Goal: Ask a question

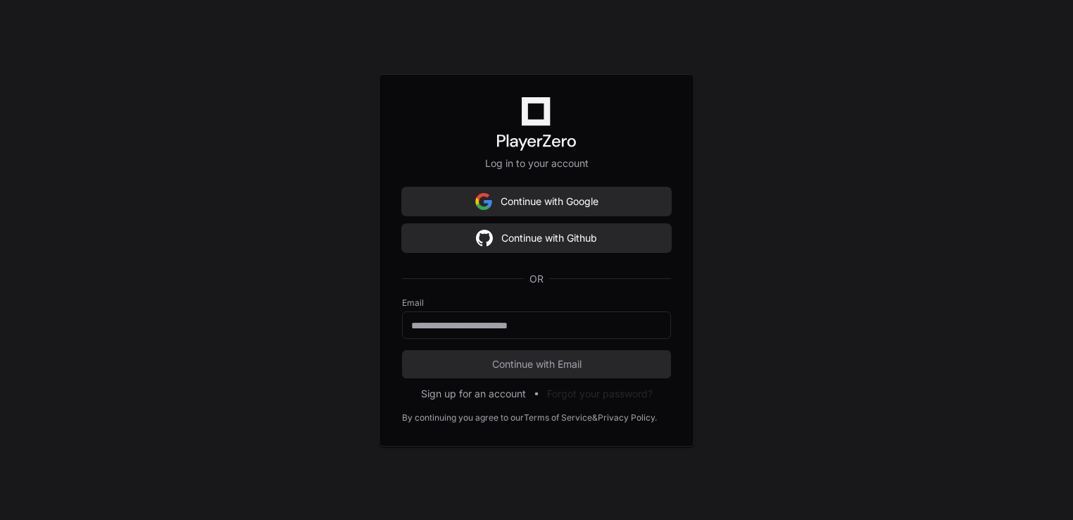
scroll to position [347, 0]
click at [458, 211] on button "Continue with Google" at bounding box center [536, 201] width 269 height 28
click at [582, 331] on input "email" at bounding box center [536, 325] width 251 height 14
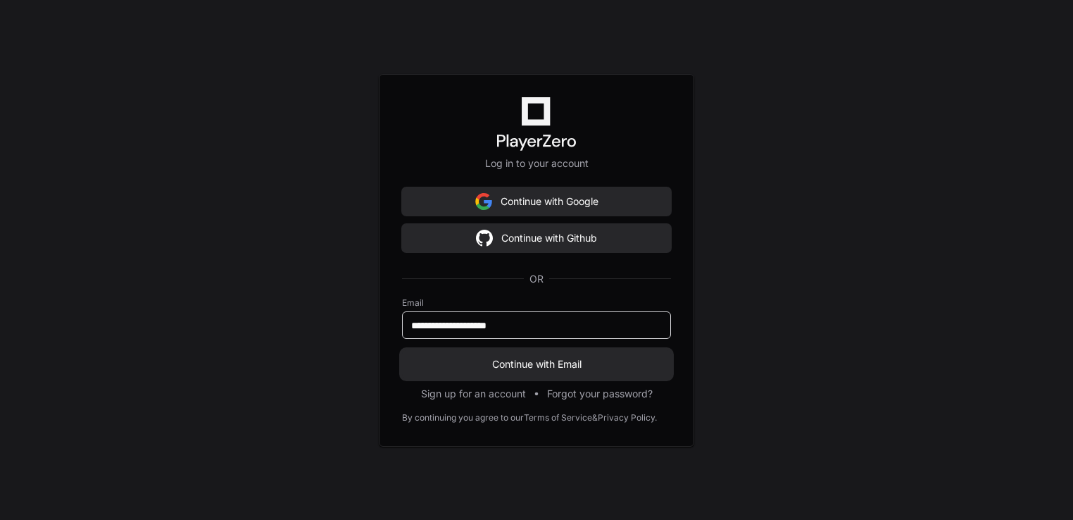
type input "**********"
click at [533, 368] on span "Continue with Email" at bounding box center [536, 364] width 269 height 14
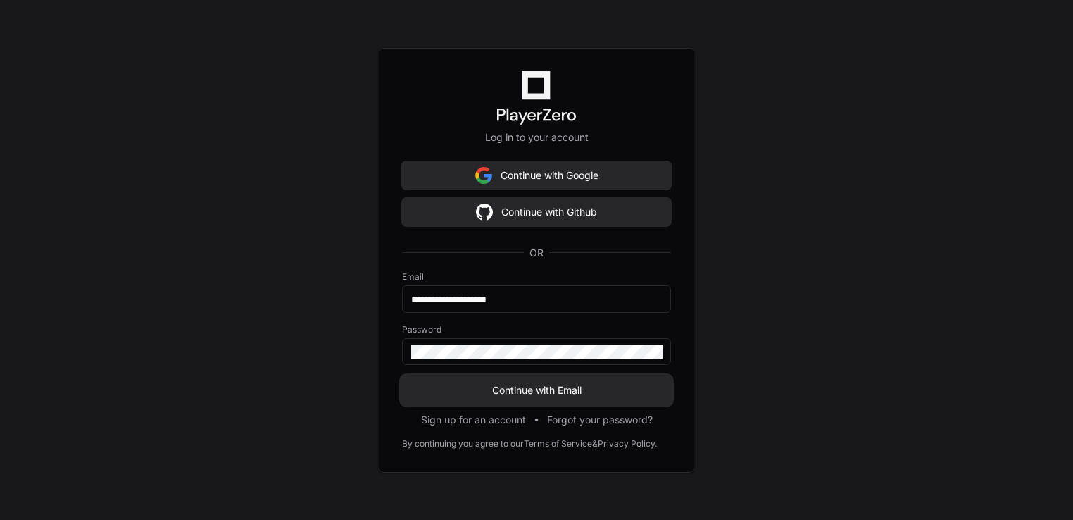
click at [556, 392] on span "Continue with Email" at bounding box center [536, 390] width 269 height 14
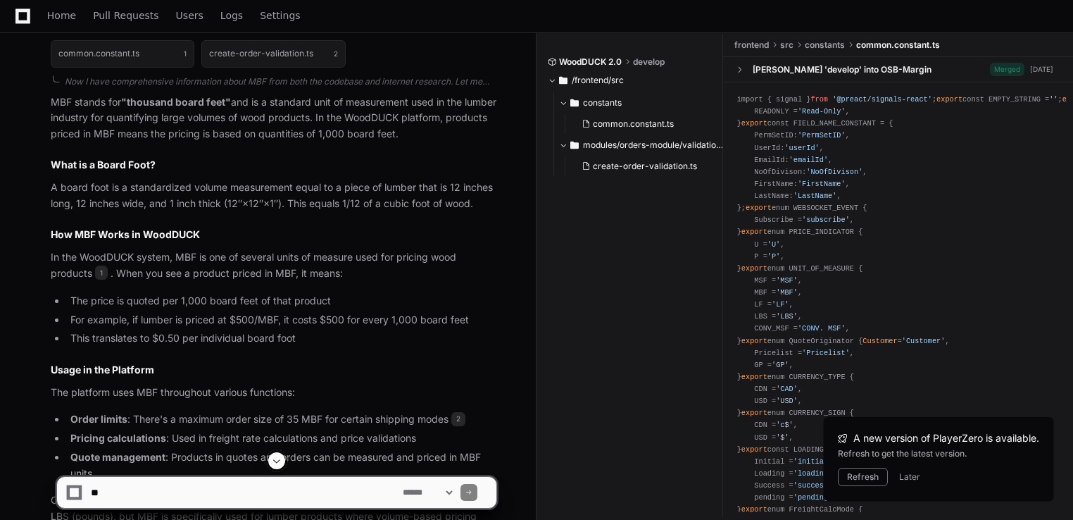
scroll to position [513, 0]
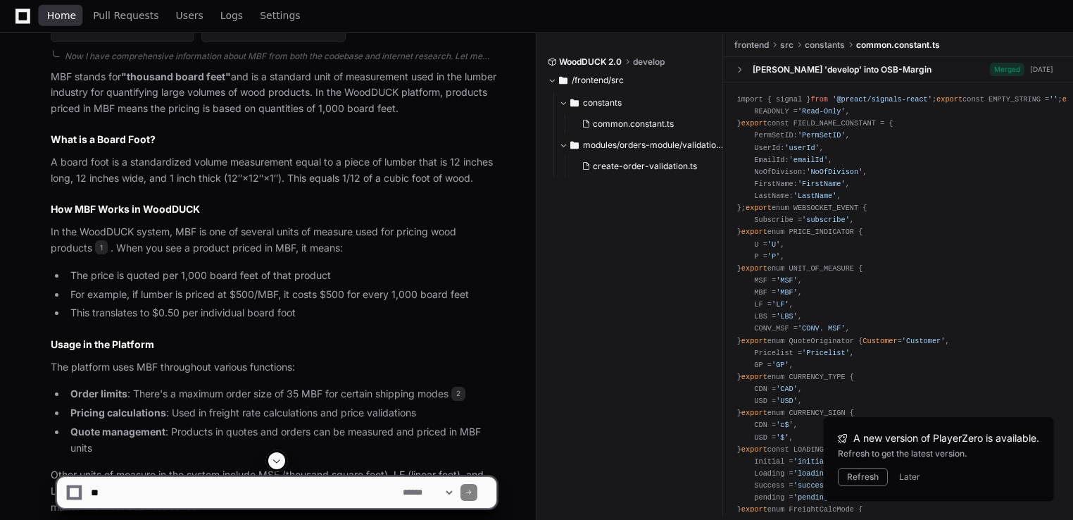
click at [68, 12] on span "Home" at bounding box center [61, 15] width 29 height 8
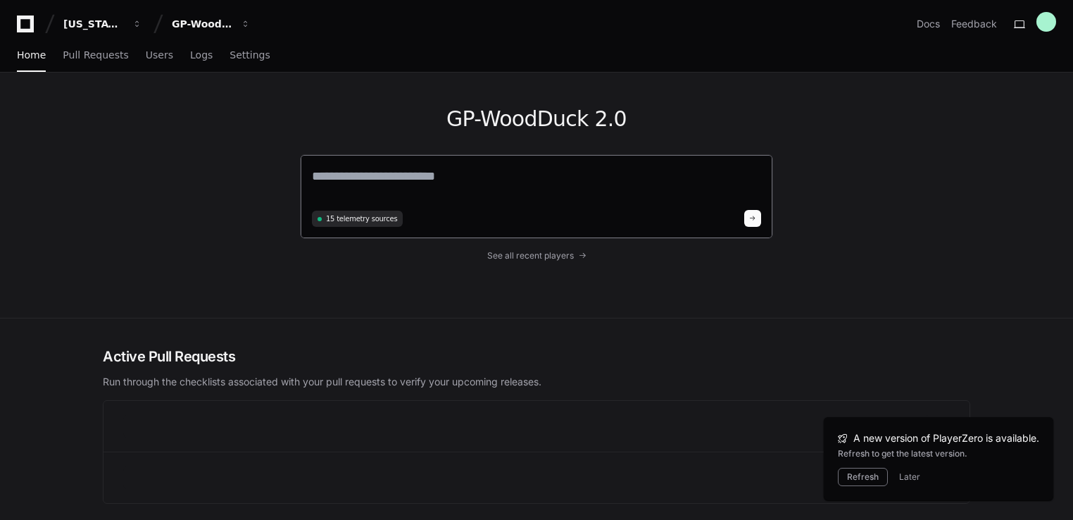
click at [510, 181] on textarea at bounding box center [536, 185] width 449 height 39
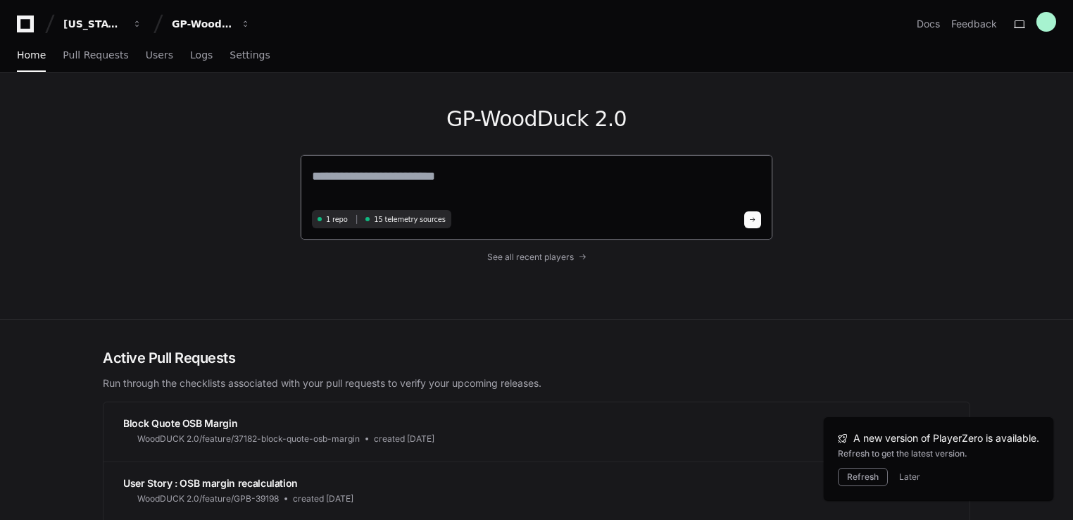
drag, startPoint x: 508, startPoint y: 199, endPoint x: 442, endPoint y: 155, distance: 79.7
click at [443, 147] on div "GP-WoodDuck 2.0 1 repo 15 telemetry sources See all recent players" at bounding box center [536, 196] width 473 height 246
click at [438, 161] on div "1 repo 15 telemetry sources" at bounding box center [536, 197] width 473 height 86
click at [440, 179] on textarea at bounding box center [536, 185] width 449 height 39
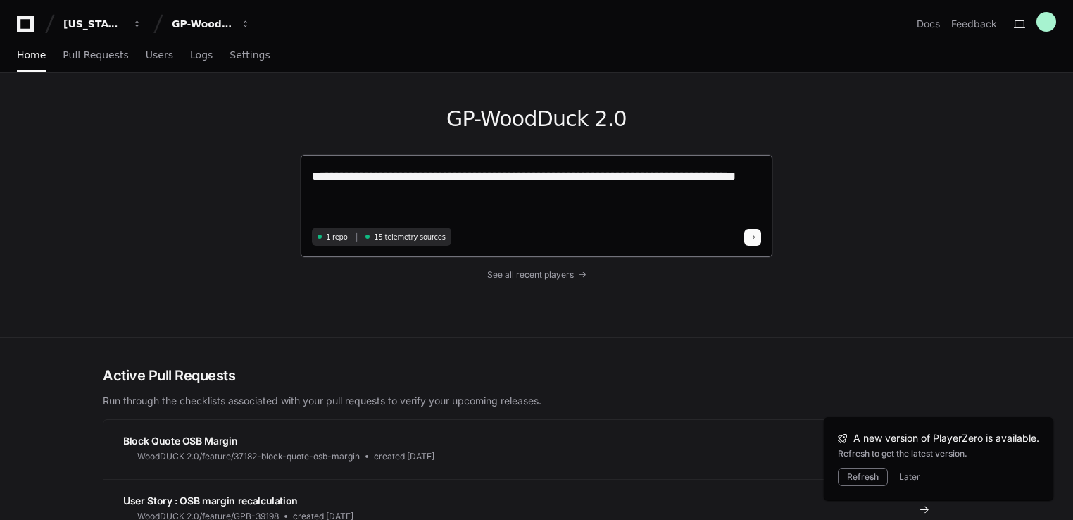
type textarea "**********"
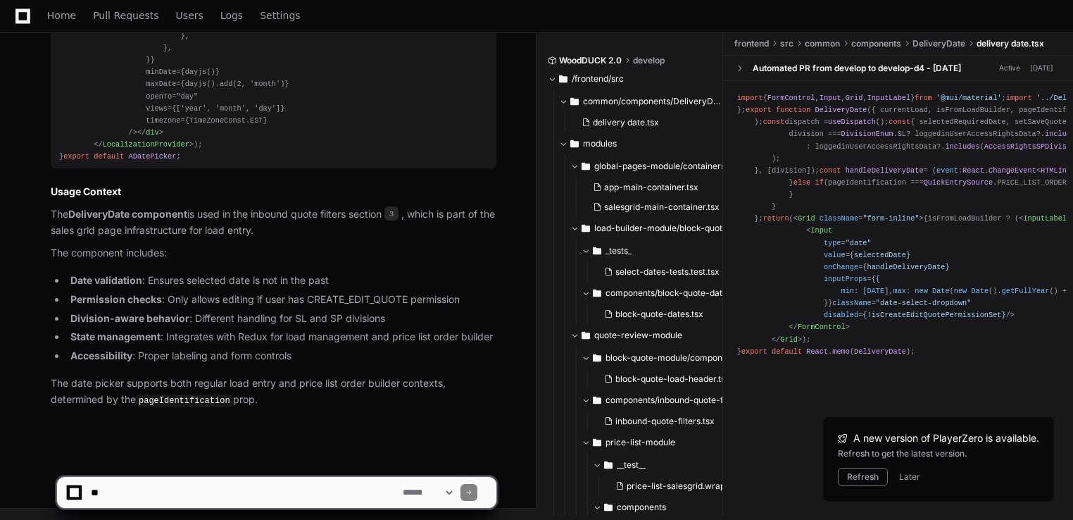
scroll to position [2481, 0]
click at [249, 499] on textarea at bounding box center [244, 492] width 312 height 31
type textarea "**********"
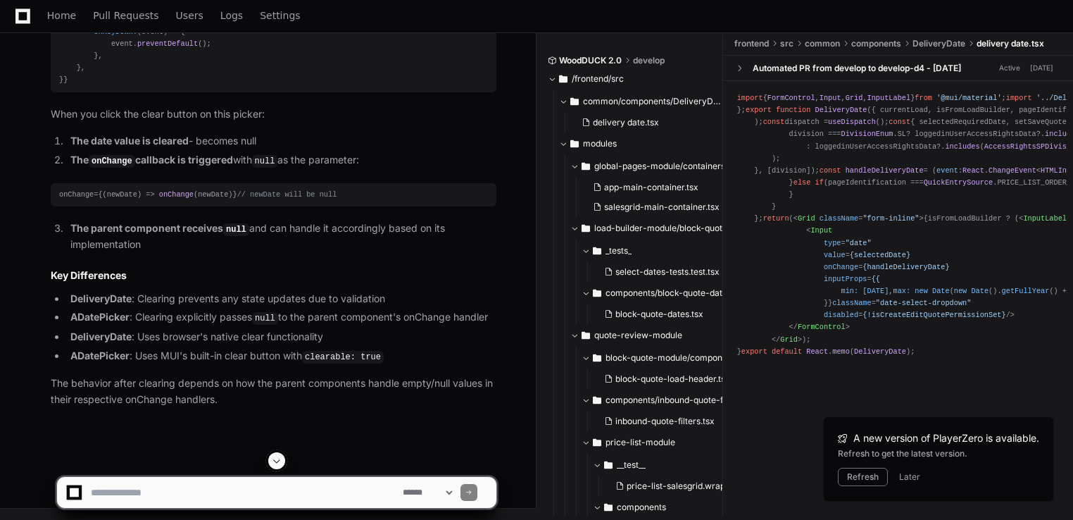
scroll to position [3404, 0]
